Goal: Transaction & Acquisition: Obtain resource

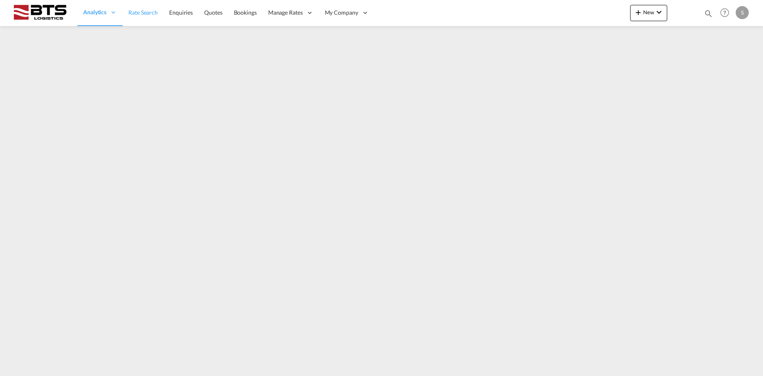
click at [138, 11] on span "Rate Search" at bounding box center [142, 12] width 29 height 7
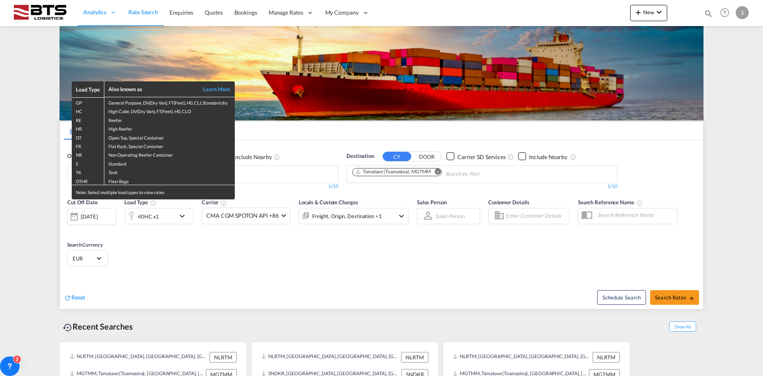
click at [437, 172] on div "Load Type Also known as Learn More GP General Purpose, DV(Dry Van), FT(Feet), H…" at bounding box center [381, 188] width 763 height 376
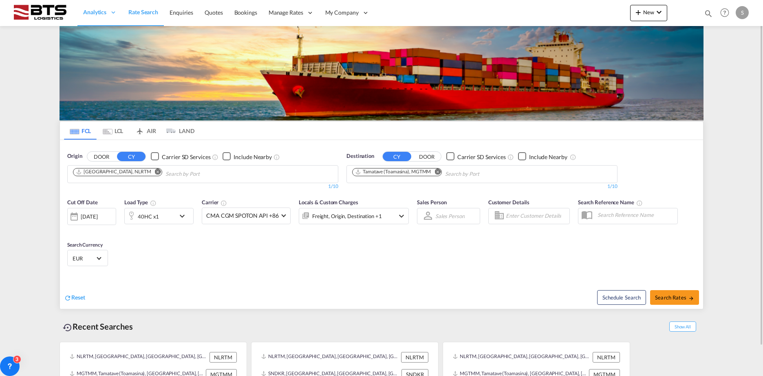
click at [437, 174] on md-icon "Remove" at bounding box center [437, 172] width 6 height 6
click at [363, 171] on body "Analytics Reports Dashboard Rate Search Enquiries Quotes Bookings" at bounding box center [381, 188] width 763 height 376
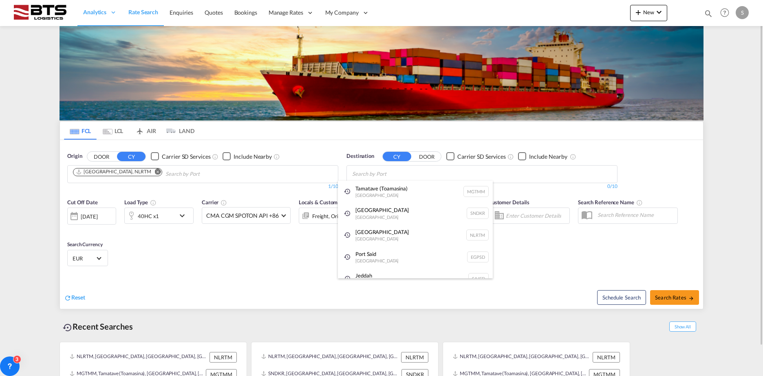
drag, startPoint x: 363, startPoint y: 171, endPoint x: 355, endPoint y: 174, distance: 8.0
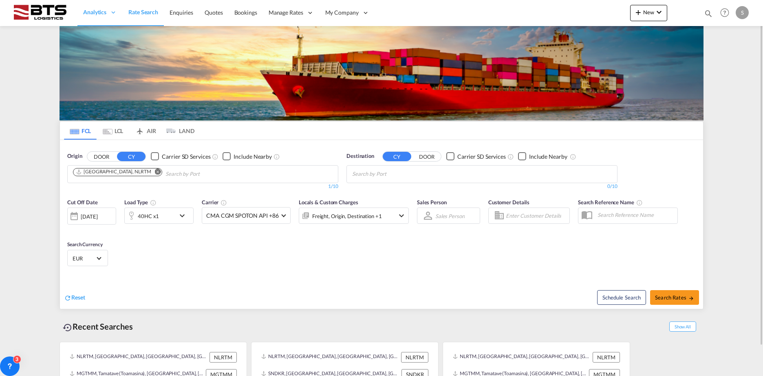
click at [359, 175] on body "Analytics Reports Dashboard Rate Search Enquiries Quotes Bookings" at bounding box center [381, 188] width 763 height 376
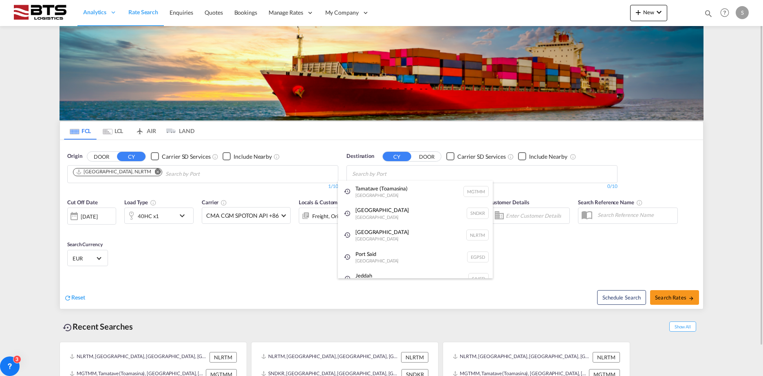
paste input "[GEOGRAPHIC_DATA]"
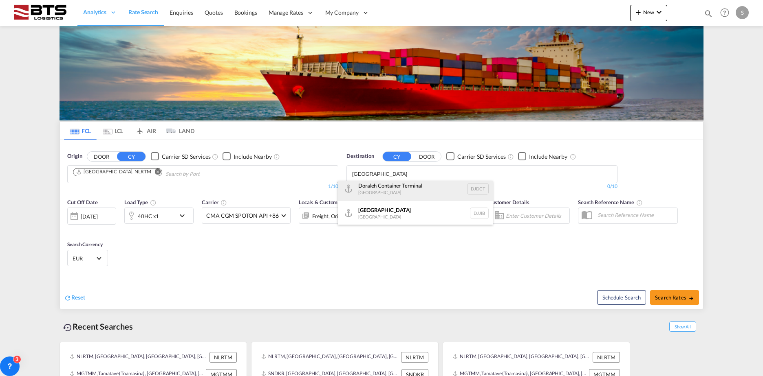
scroll to position [5, 0]
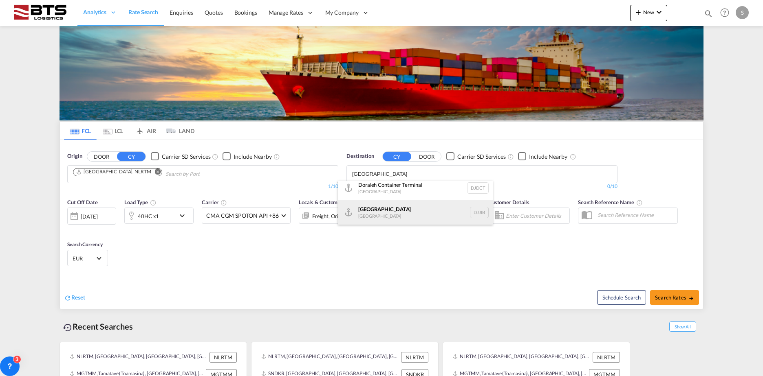
type input "[GEOGRAPHIC_DATA]"
click at [398, 211] on div "[GEOGRAPHIC_DATA] [GEOGRAPHIC_DATA] DJJIB" at bounding box center [415, 212] width 155 height 24
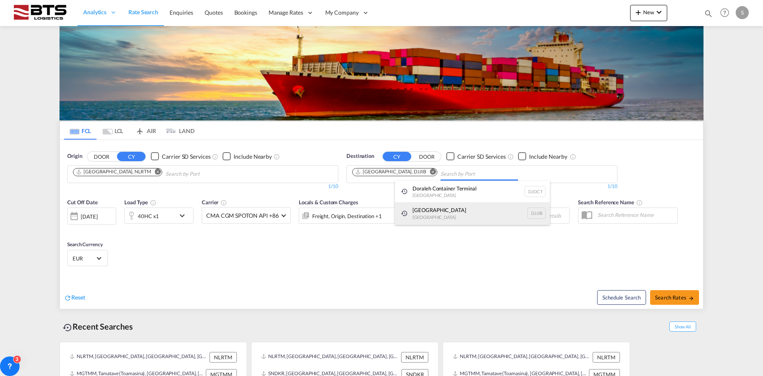
scroll to position [0, 0]
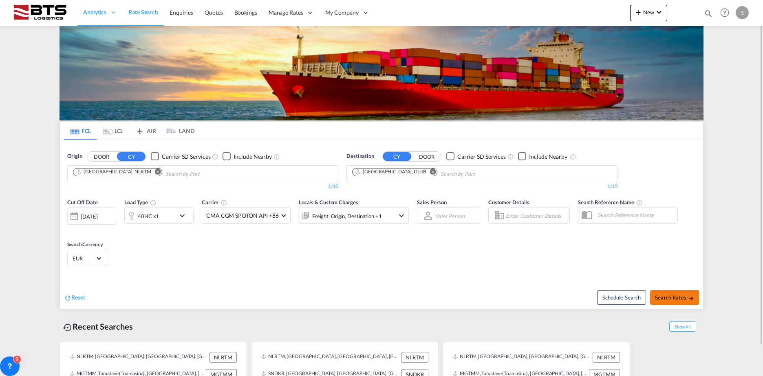
click at [664, 294] on button "Search Rates" at bounding box center [674, 297] width 49 height 15
type input "NLRTM to DJJIB / [DATE]"
